Goal: Find specific page/section: Find specific page/section

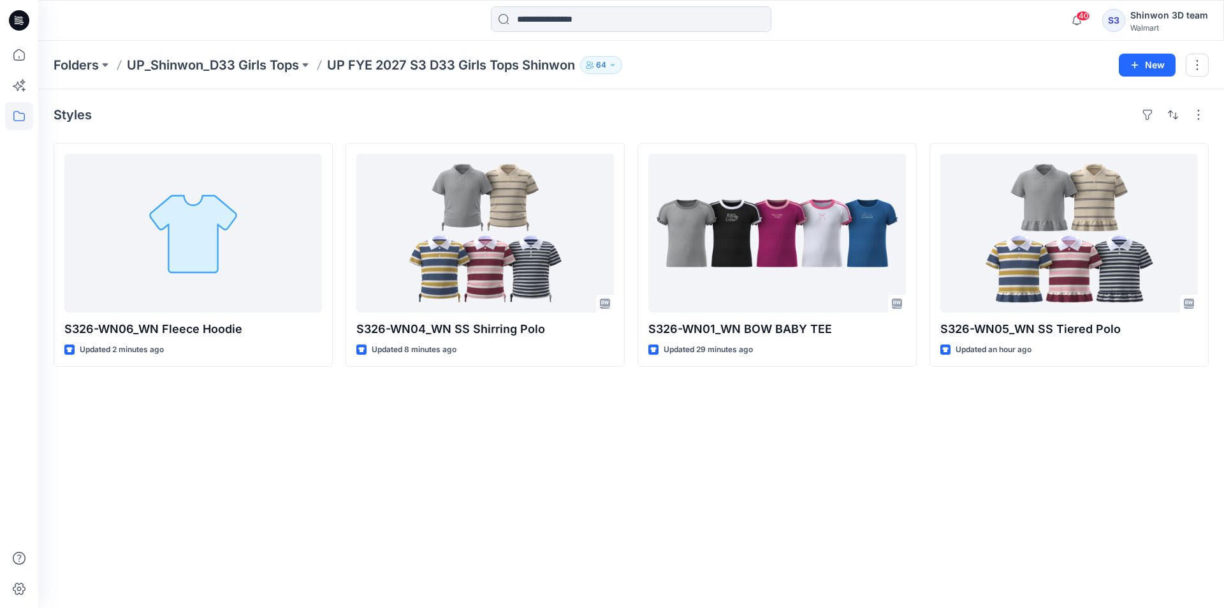
click at [90, 421] on div "Styles S326-WN06_WN Fleece Hoodie Updated 2 minutes ago S326-WN04_WN SS Shirrin…" at bounding box center [631, 348] width 1186 height 518
